Goal: Task Accomplishment & Management: Complete application form

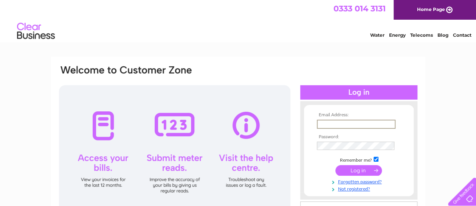
click at [349, 123] on input "text" at bounding box center [356, 123] width 79 height 9
type input "[PERSON_NAME][EMAIL_ADDRESS][PERSON_NAME][DOMAIN_NAME]"
click at [335, 165] on input "submit" at bounding box center [358, 170] width 46 height 11
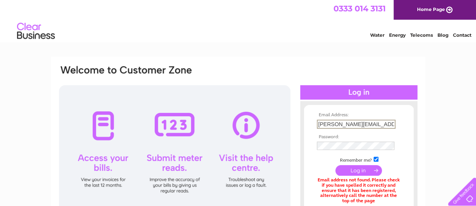
drag, startPoint x: 390, startPoint y: 123, endPoint x: 203, endPoint y: 87, distance: 190.2
click at [203, 87] on div "Email Address: pam.cheyne@weareac.org Password:" at bounding box center [238, 164] width 360 height 200
paste input "[PERSON_NAME][EMAIL_ADDRESS][PERSON_NAME][DOMAIN_NAME]"
type input "[PERSON_NAME][EMAIL_ADDRESS][PERSON_NAME][DOMAIN_NAME]"
click at [350, 169] on input "submit" at bounding box center [358, 170] width 46 height 11
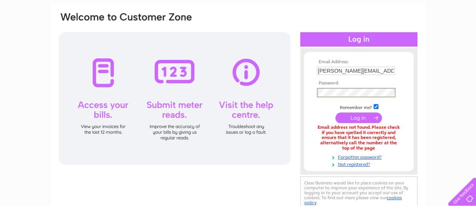
scroll to position [76, 0]
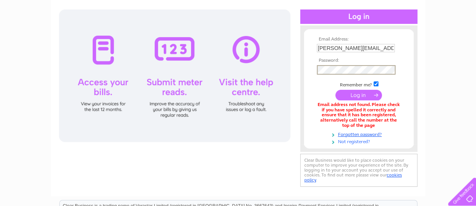
click at [354, 143] on link "Not registered?" at bounding box center [360, 140] width 86 height 7
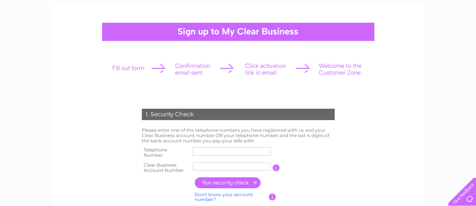
scroll to position [76, 0]
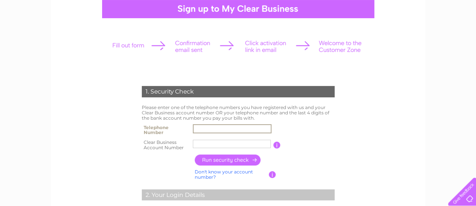
click at [204, 128] on input "text" at bounding box center [232, 128] width 79 height 9
type input "03003030903"
click at [207, 143] on input "text" at bounding box center [232, 143] width 79 height 9
paste input "1118036"
type input "1118036"
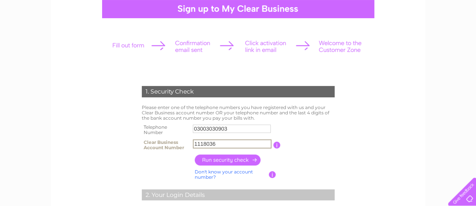
click at [239, 161] on input "button" at bounding box center [228, 159] width 67 height 11
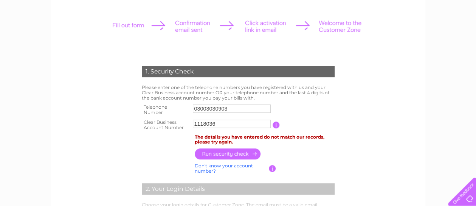
scroll to position [113, 0]
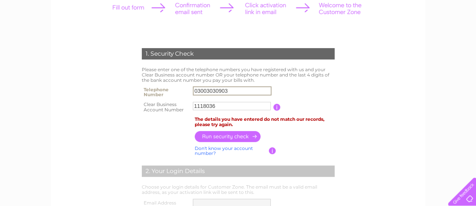
drag, startPoint x: 234, startPoint y: 93, endPoint x: 152, endPoint y: 75, distance: 84.3
click at [152, 75] on div "1. Security Check Please enter one of the telephone numbers you have registered…" at bounding box center [238, 177] width 228 height 275
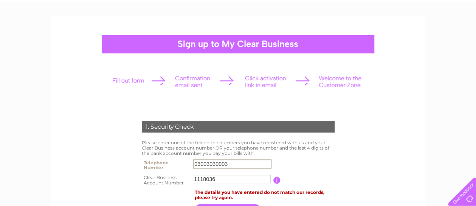
scroll to position [38, 0]
